Goal: Task Accomplishment & Management: Use online tool/utility

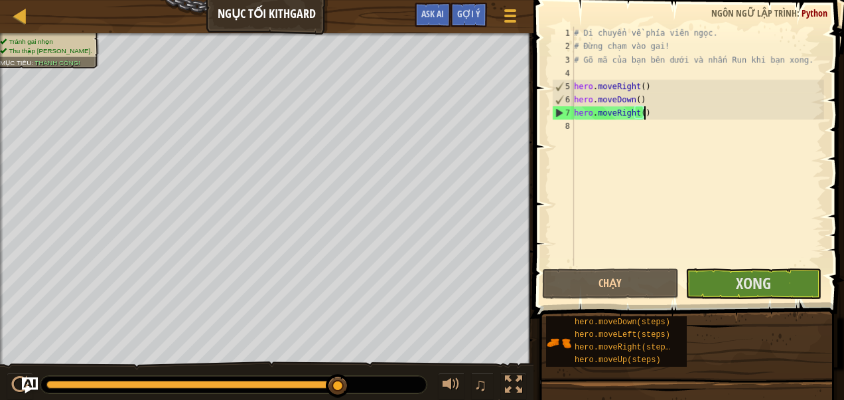
scroll to position [6, 0]
click at [730, 279] on button "Xong" at bounding box center [754, 283] width 136 height 31
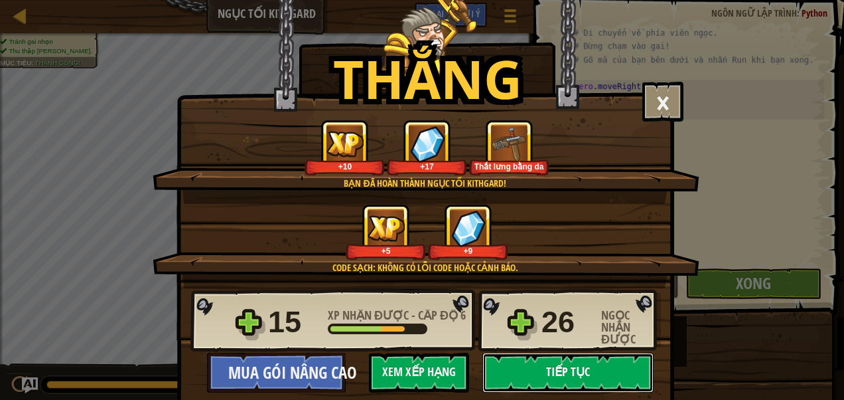
click at [562, 381] on button "Tiếp tục" at bounding box center [567, 372] width 171 height 40
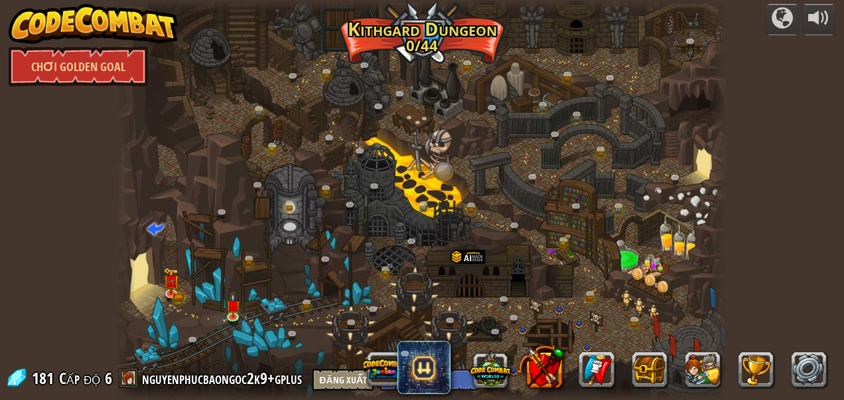
select select "vi"
click at [97, 13] on img at bounding box center [94, 24] width 170 height 40
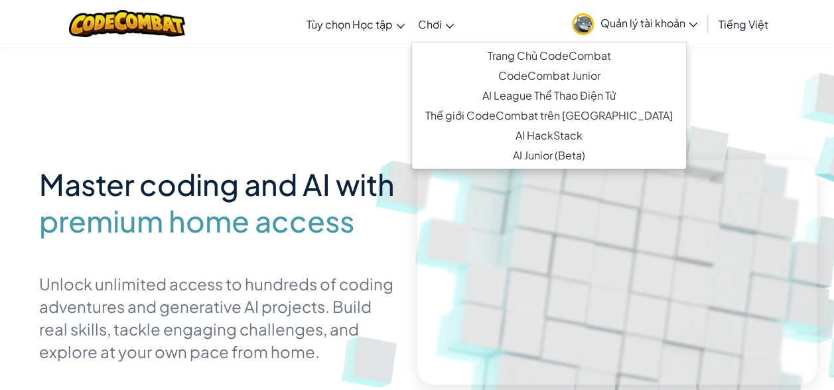
click at [450, 26] on icon at bounding box center [449, 26] width 9 height 5
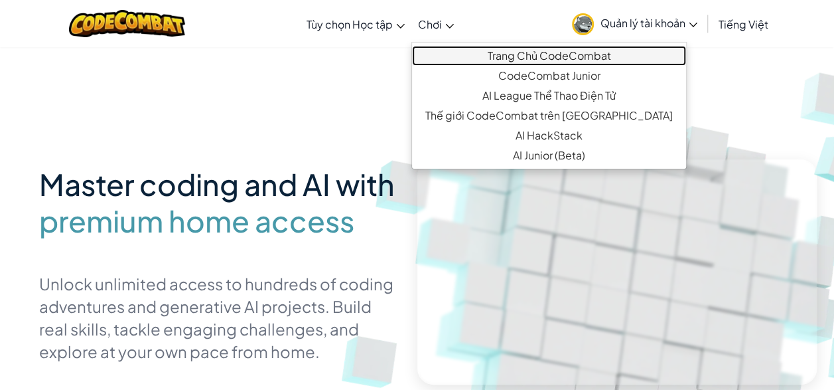
click at [459, 53] on link "Trang Chủ CodeCombat" at bounding box center [549, 56] width 274 height 20
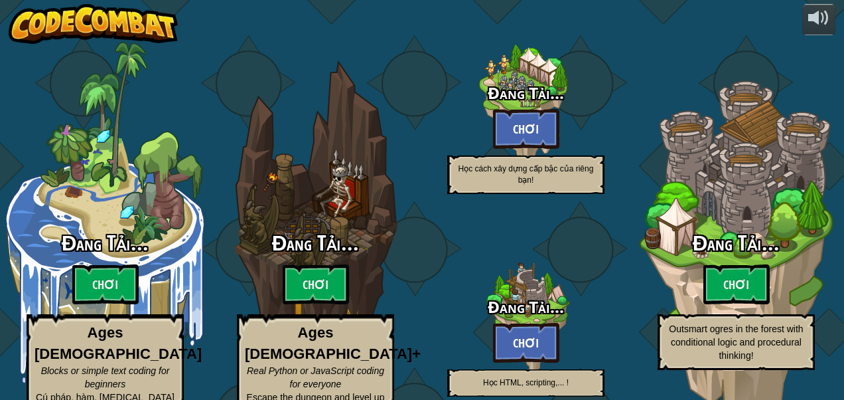
select select "vi"
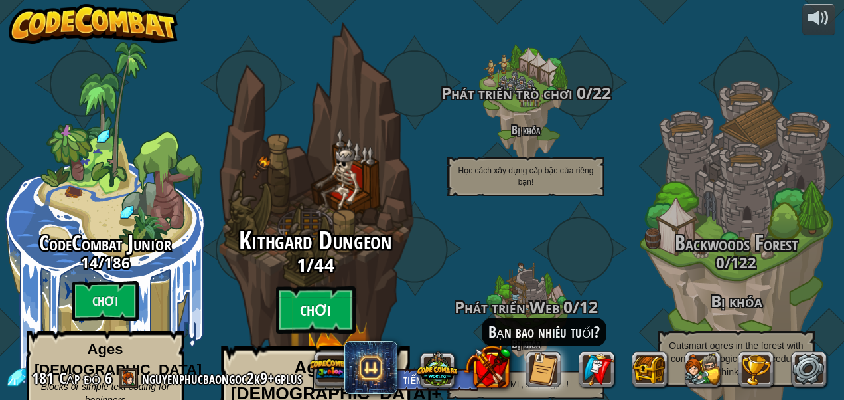
click at [329, 286] on btn "Chơi" at bounding box center [316, 310] width 80 height 48
select select "vi"
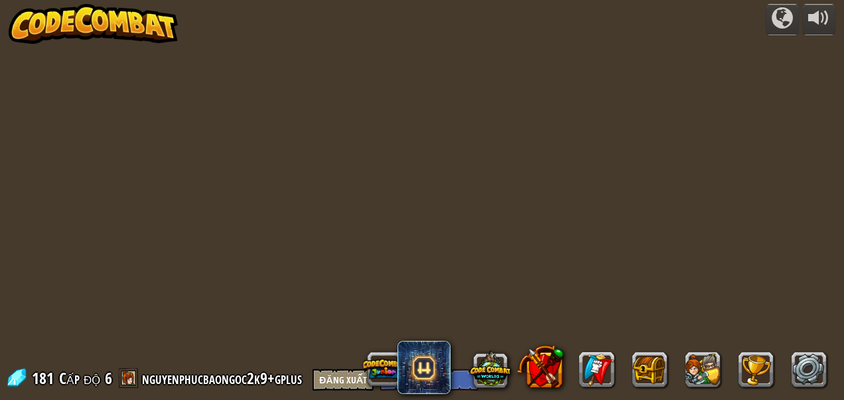
select select "vi"
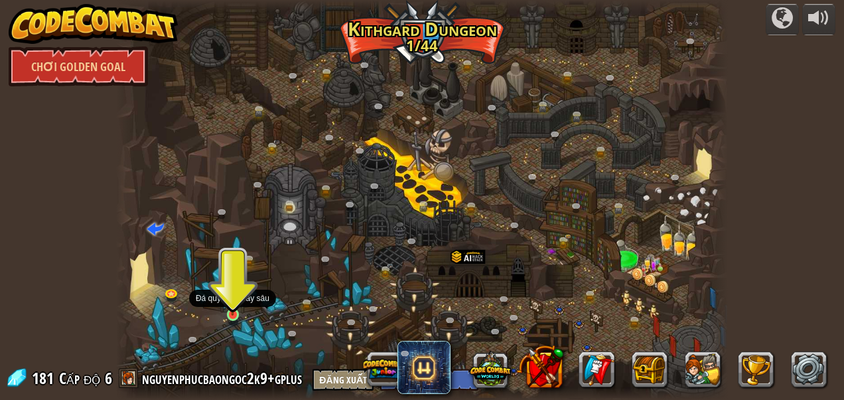
click at [226, 304] on img at bounding box center [233, 299] width 14 height 32
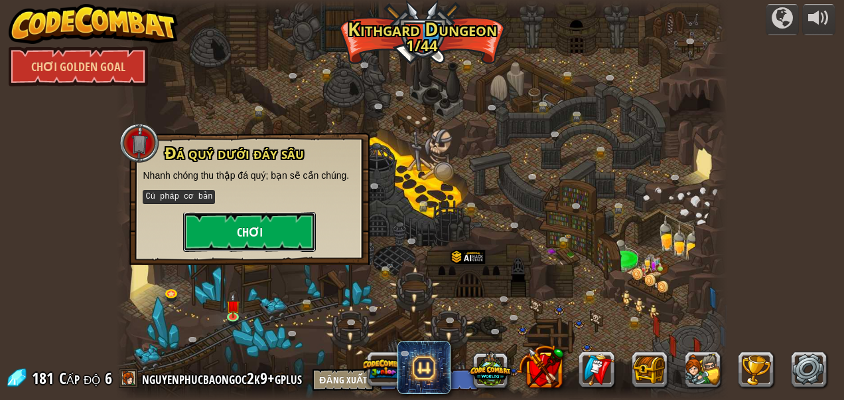
click at [275, 234] on button "Chơi" at bounding box center [249, 232] width 133 height 40
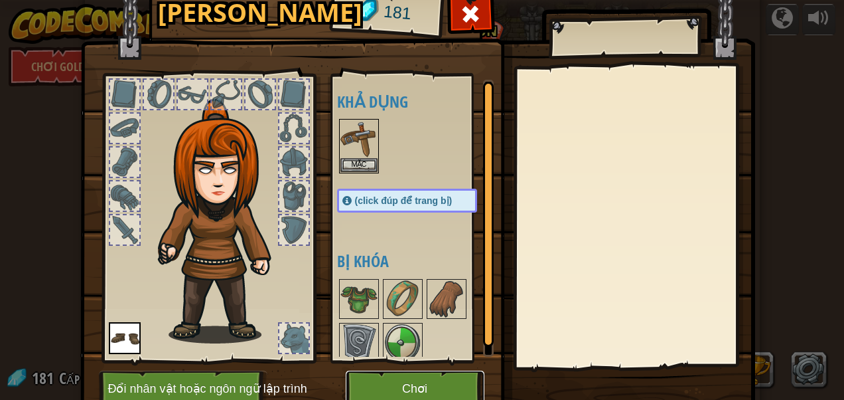
click at [409, 384] on button "Chơi" at bounding box center [415, 388] width 139 height 37
